Goal: Task Accomplishment & Management: Manage account settings

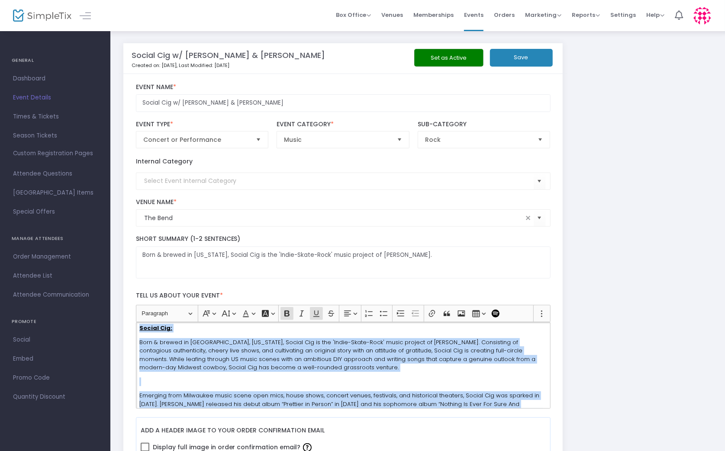
scroll to position [18, 0]
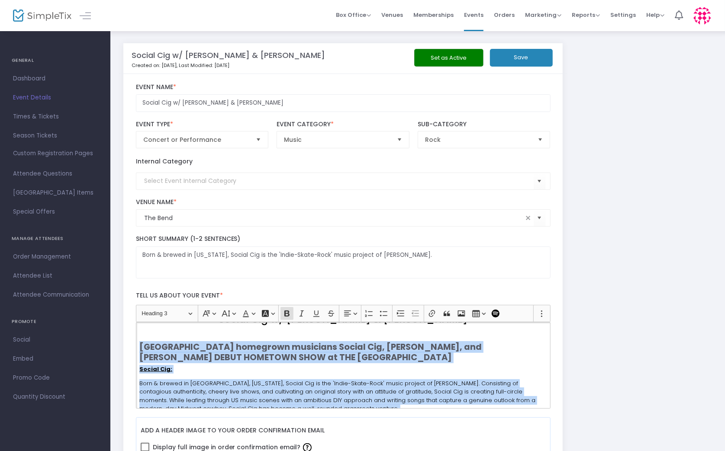
drag, startPoint x: 224, startPoint y: 370, endPoint x: 128, endPoint y: 347, distance: 98.1
copy div "West Bend homegrown musicians Social Cig, Micah Emrich, and Duwayne DEBUT HOMET…"
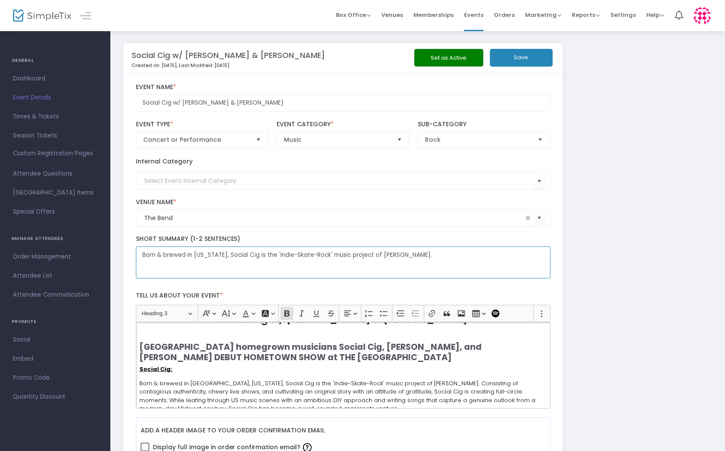
drag, startPoint x: 445, startPoint y: 254, endPoint x: 408, endPoint y: 209, distance: 58.3
